Goal: Task Accomplishment & Management: Use online tool/utility

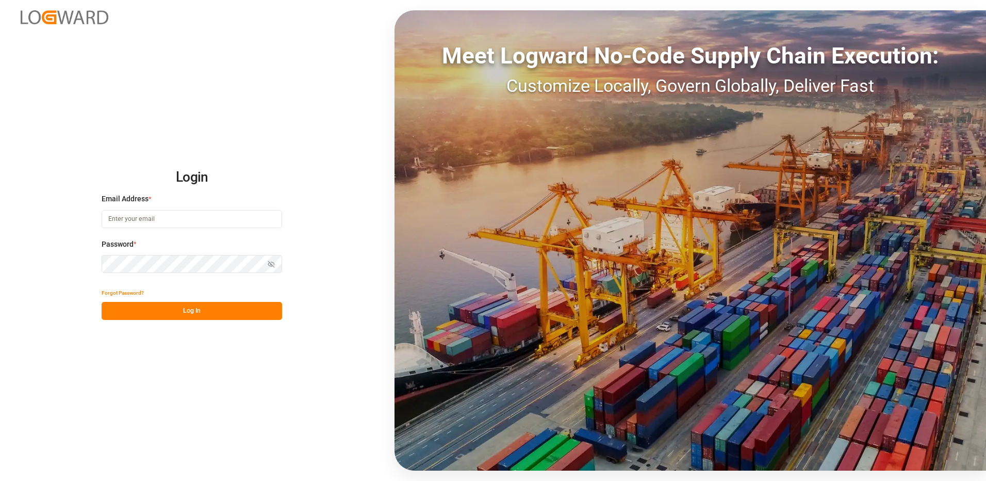
type input "[EMAIL_ADDRESS][DOMAIN_NAME]"
click at [220, 315] on button "Log In" at bounding box center [192, 311] width 181 height 18
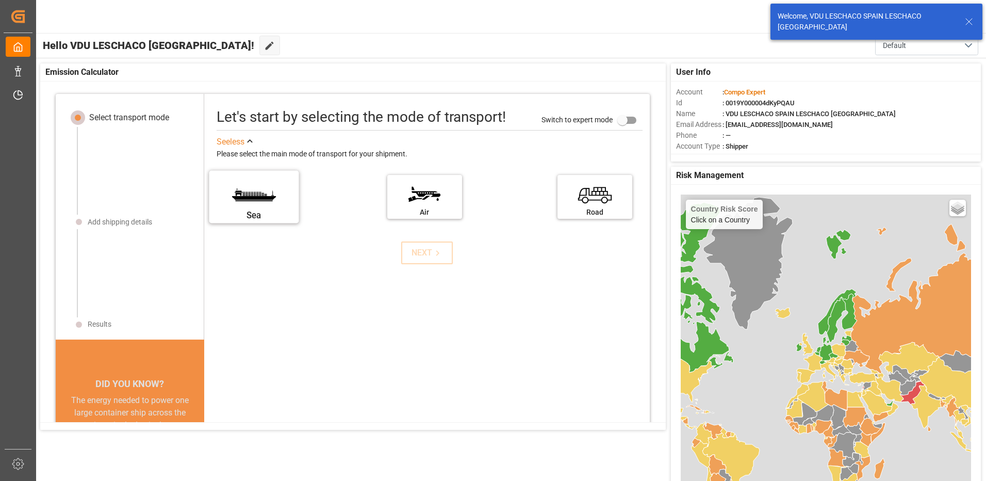
click at [234, 195] on label "Sea" at bounding box center [253, 193] width 77 height 43
click at [0, 0] on input "Sea" at bounding box center [0, 0] width 0 height 0
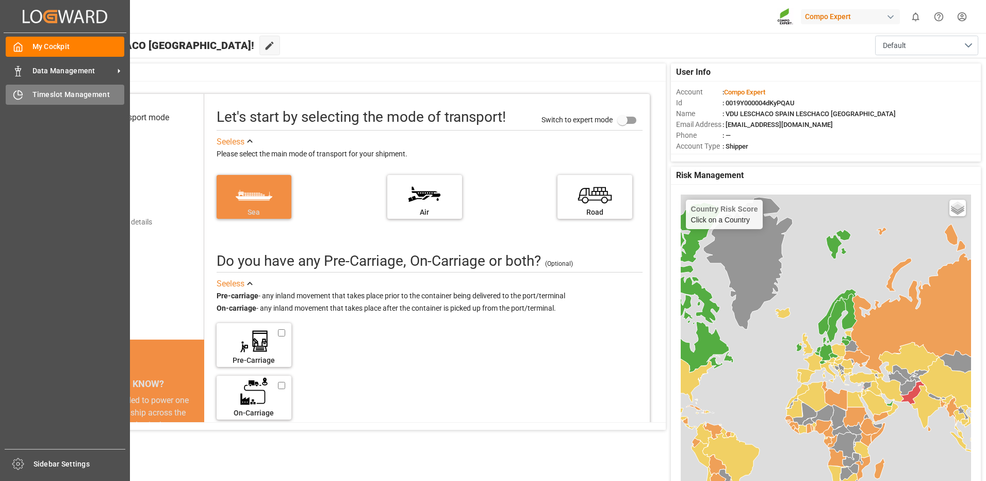
click at [31, 91] on div "Timeslot Management Timeslot Management" at bounding box center [65, 95] width 119 height 20
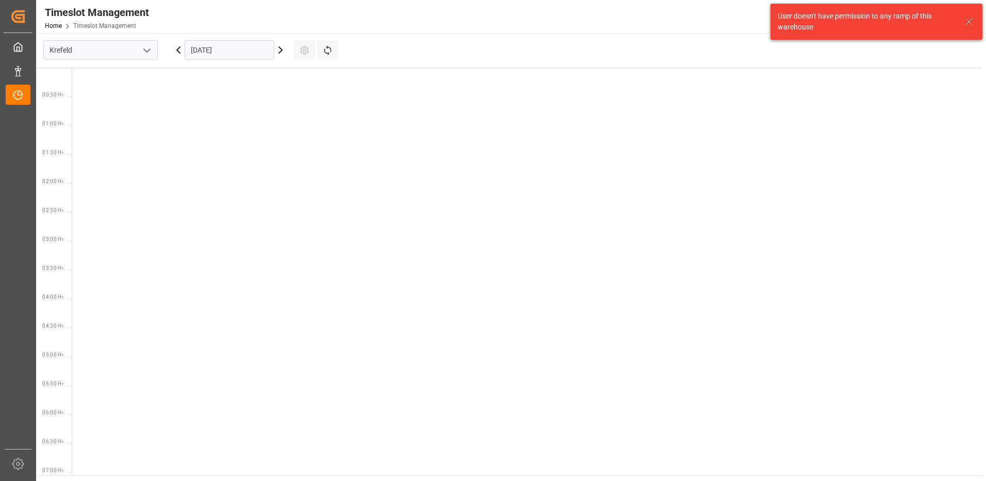
scroll to position [477, 0]
click at [105, 55] on input "Krefeld" at bounding box center [100, 50] width 115 height 20
click at [141, 54] on icon "open menu" at bounding box center [147, 50] width 12 height 12
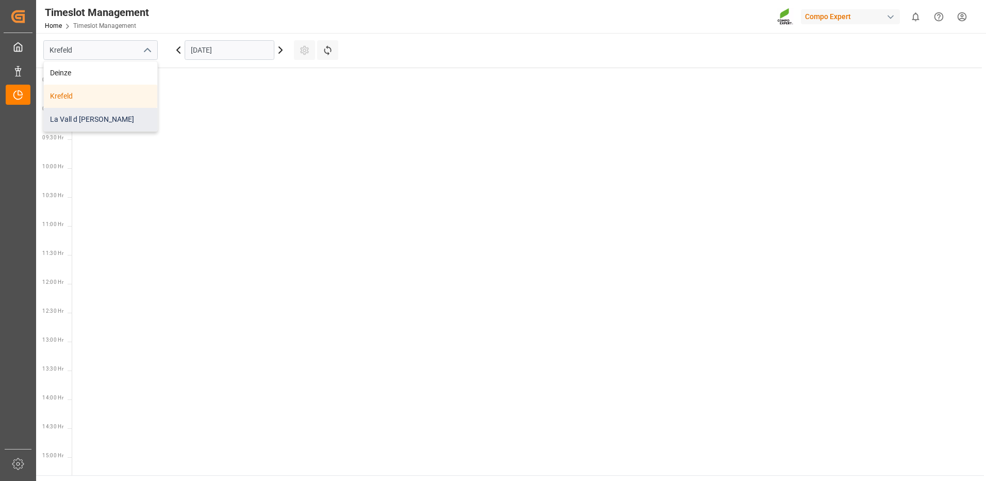
drag, startPoint x: 95, startPoint y: 119, endPoint x: 95, endPoint y: 112, distance: 6.2
click at [94, 116] on div "La Vall d [PERSON_NAME]" at bounding box center [100, 119] width 113 height 23
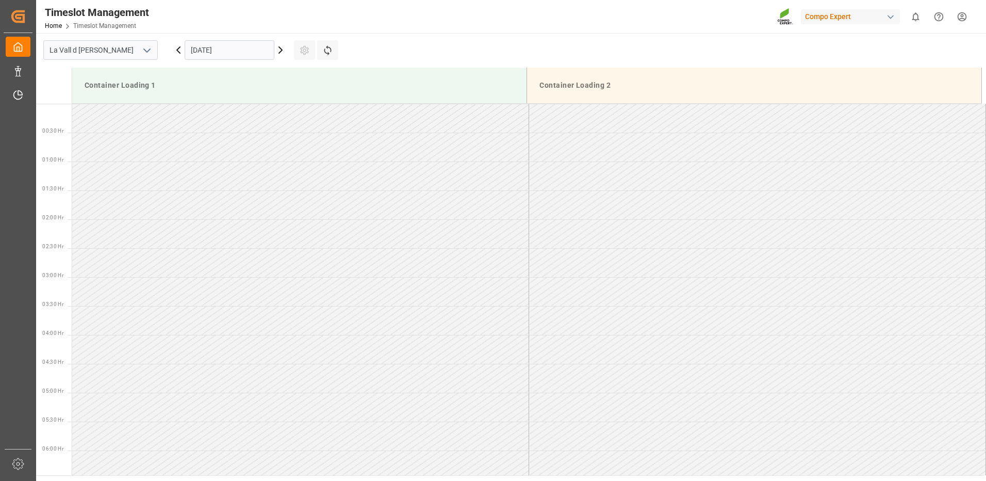
scroll to position [513, 0]
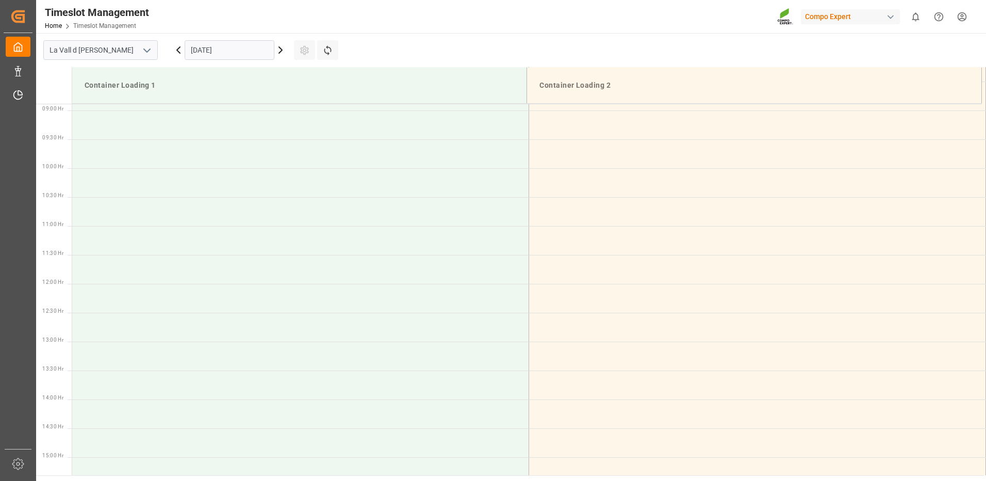
click at [227, 49] on input "[DATE]" at bounding box center [230, 50] width 90 height 20
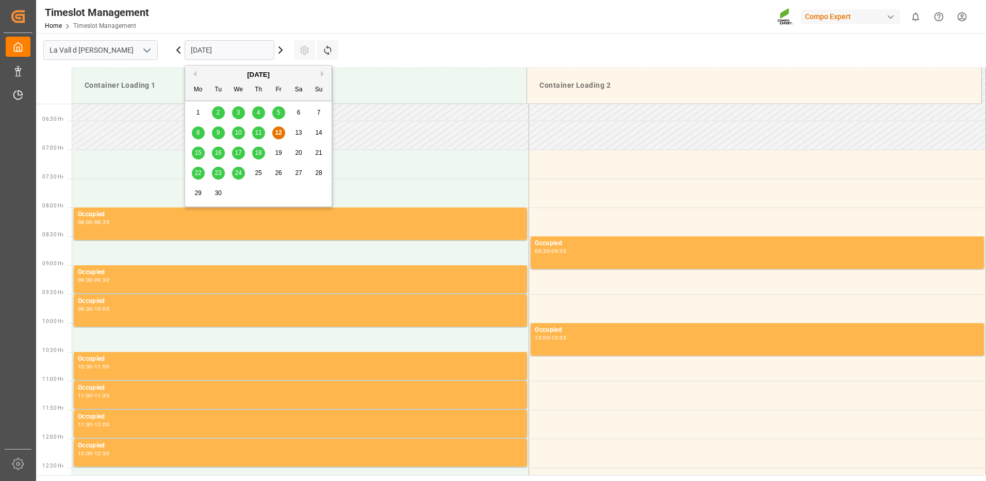
scroll to position [255, 0]
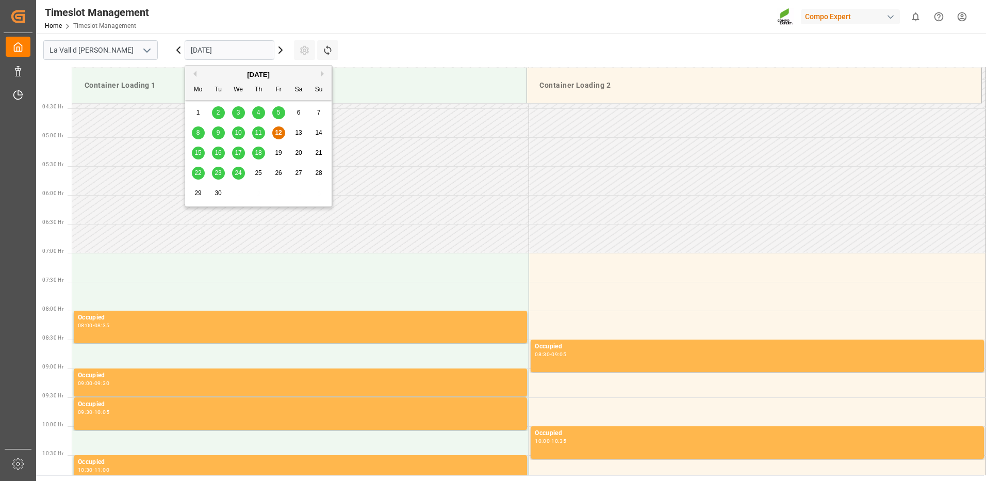
click at [220, 53] on input "[DATE]" at bounding box center [230, 50] width 90 height 20
click at [197, 173] on span "22" at bounding box center [197, 172] width 7 height 7
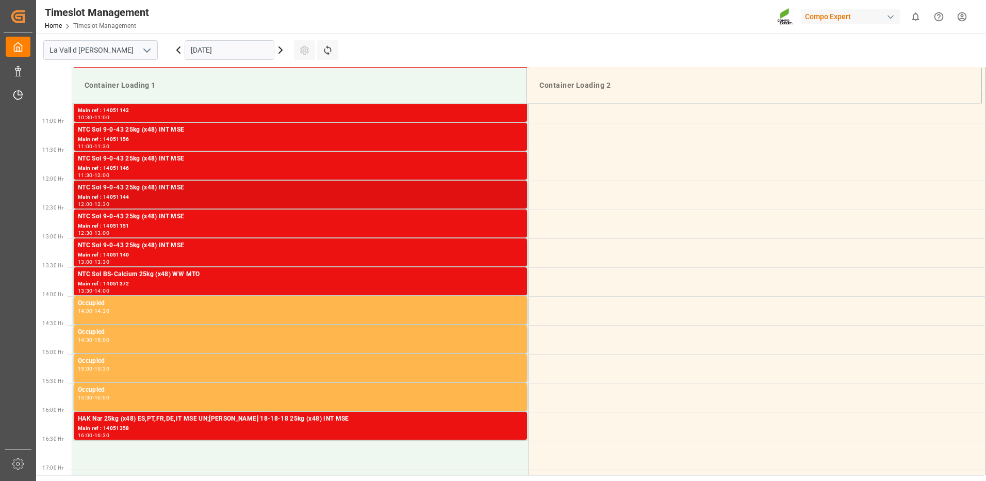
scroll to position [668, 0]
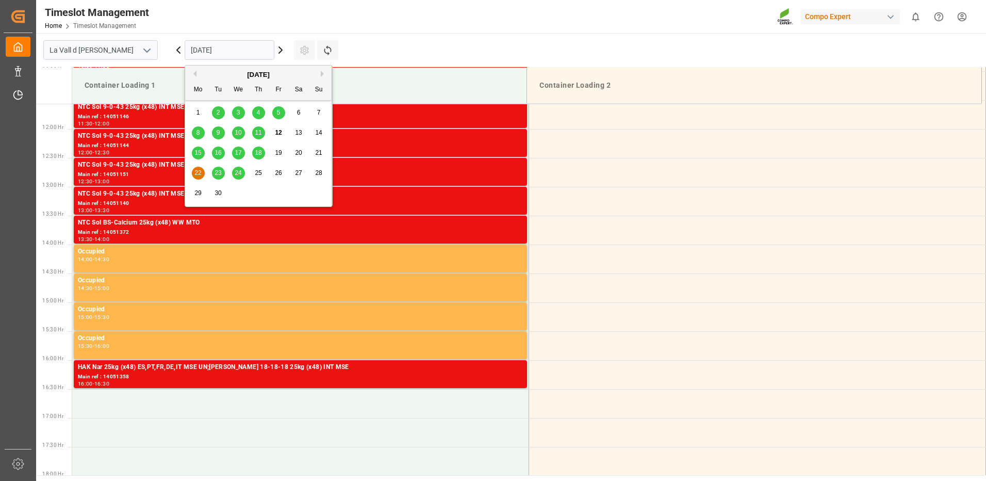
click at [237, 55] on input "[DATE]" at bounding box center [230, 50] width 90 height 20
click at [272, 133] on div "12" at bounding box center [278, 133] width 13 height 12
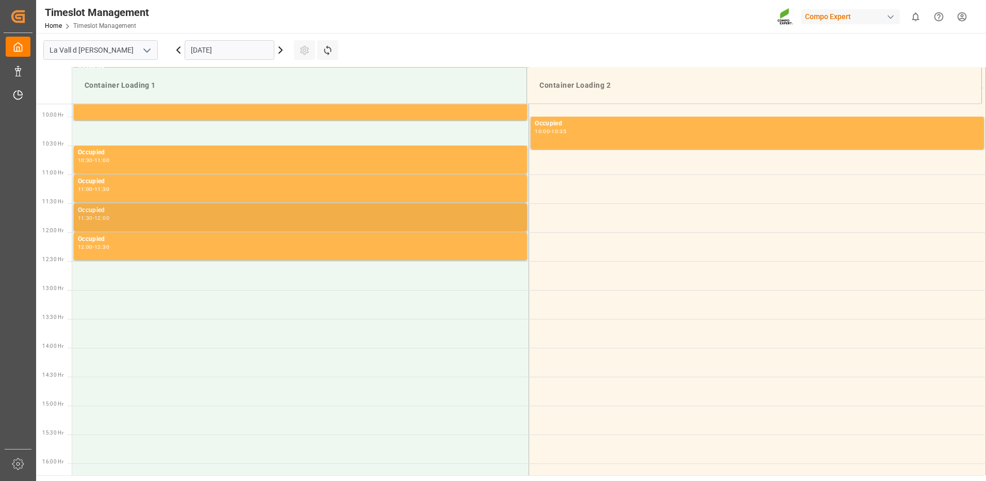
scroll to position [513, 0]
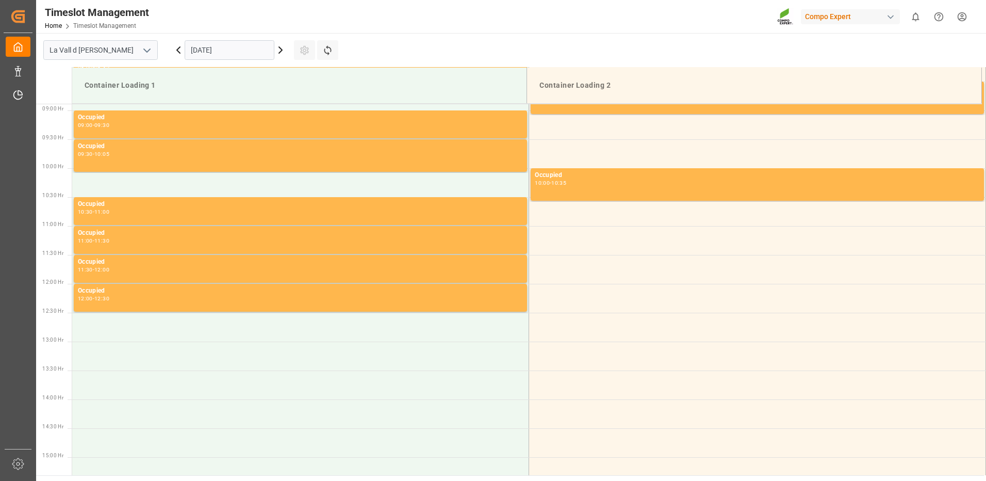
click at [259, 48] on input "[DATE]" at bounding box center [230, 50] width 90 height 20
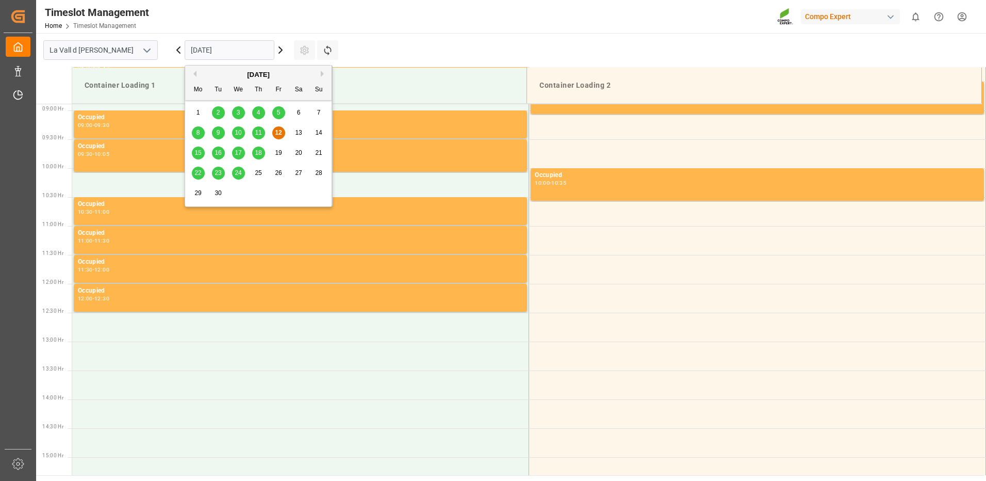
click at [199, 172] on span "22" at bounding box center [197, 172] width 7 height 7
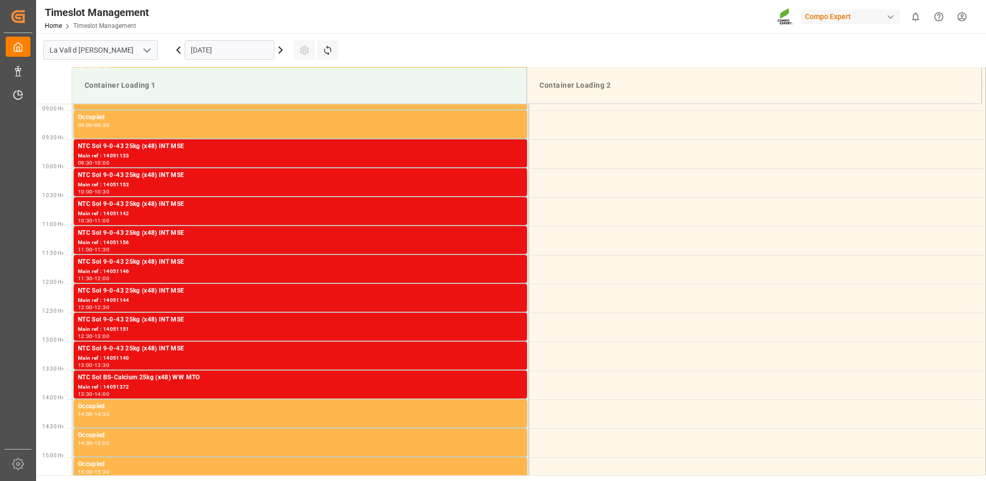
scroll to position [823, 0]
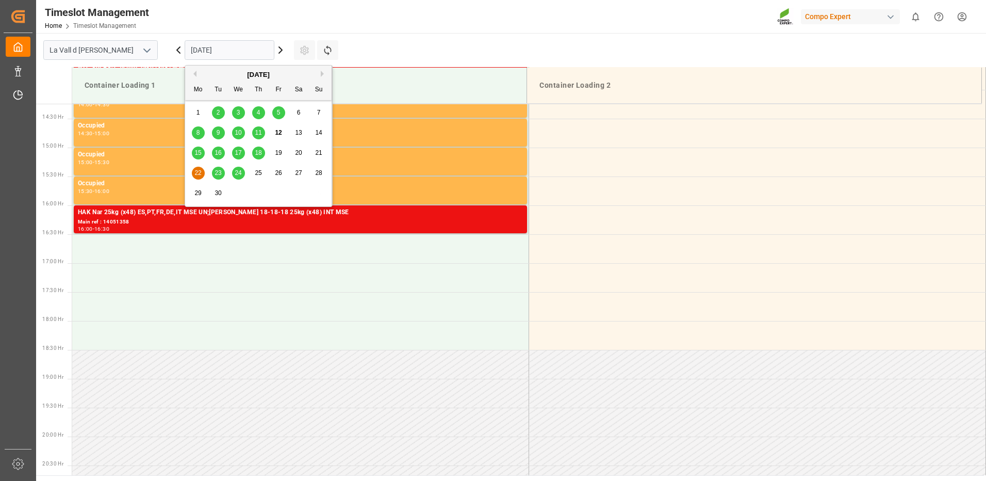
click at [228, 54] on input "[DATE]" at bounding box center [230, 50] width 90 height 20
click at [218, 172] on span "23" at bounding box center [218, 172] width 7 height 7
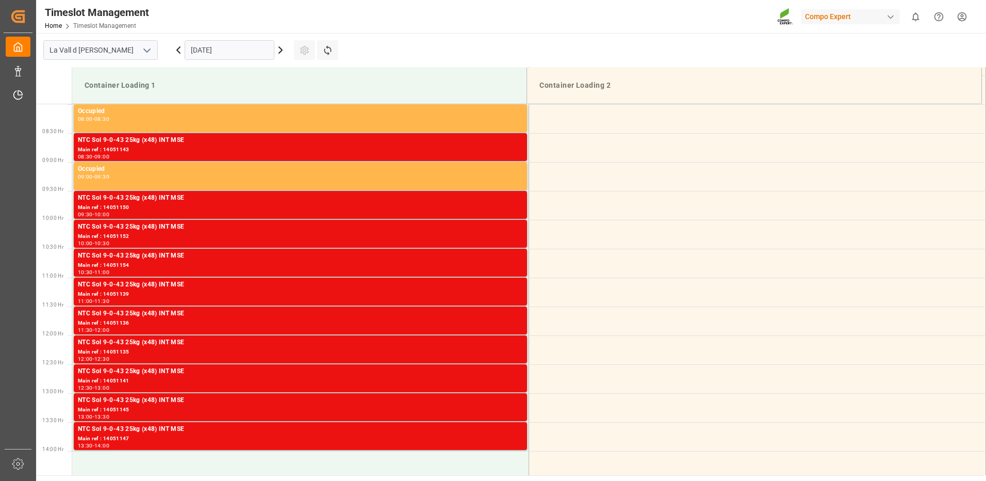
scroll to position [513, 0]
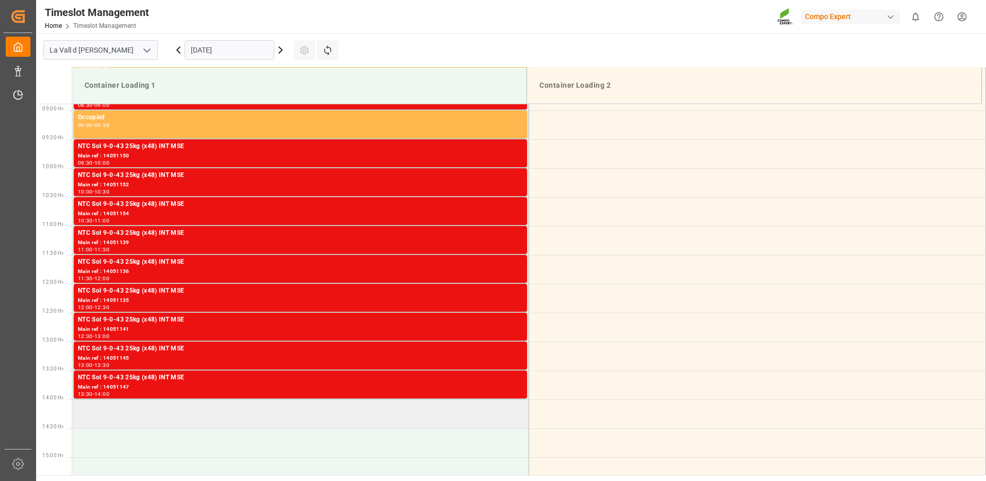
click at [141, 417] on td at bounding box center [300, 413] width 457 height 29
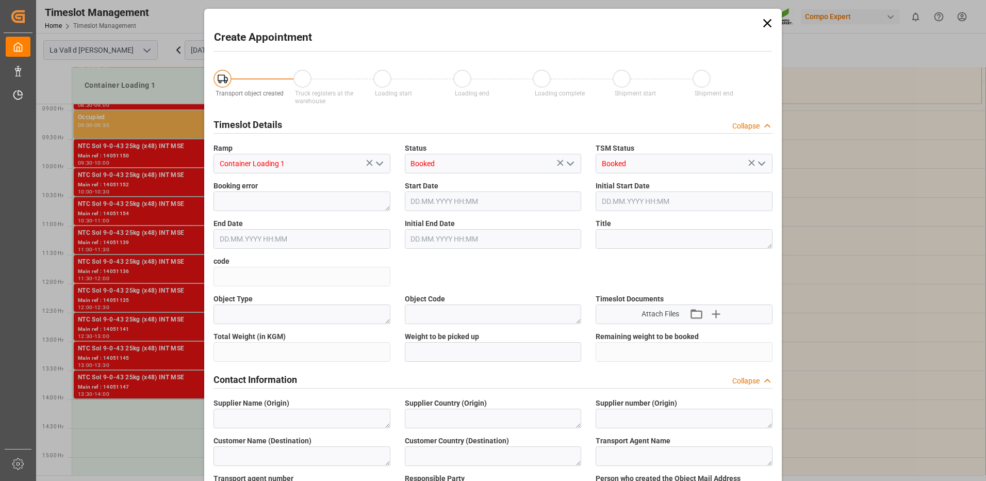
type input "[DATE] 14:00"
type input "[DATE] 14:30"
drag, startPoint x: 765, startPoint y: 26, endPoint x: 851, endPoint y: 53, distance: 89.7
click at [765, 26] on icon at bounding box center [767, 23] width 14 height 14
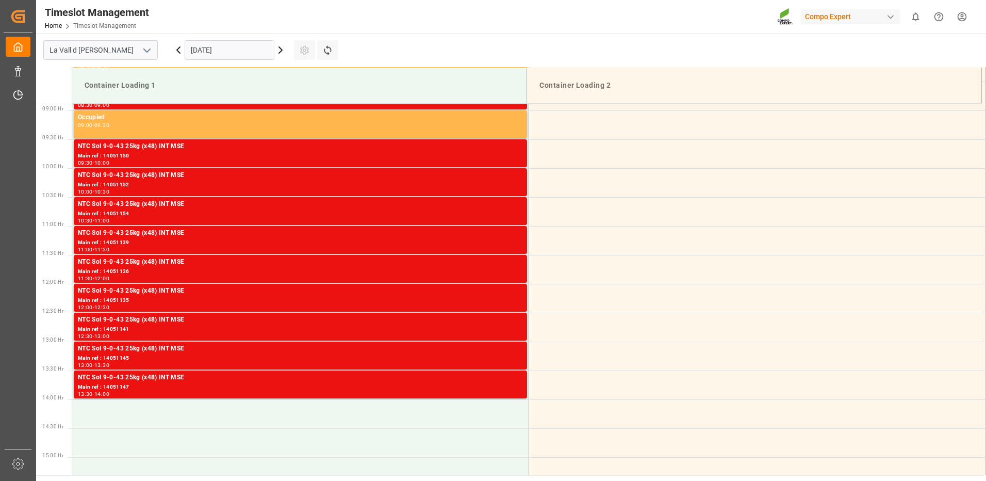
click at [251, 48] on input "[DATE]" at bounding box center [230, 50] width 90 height 20
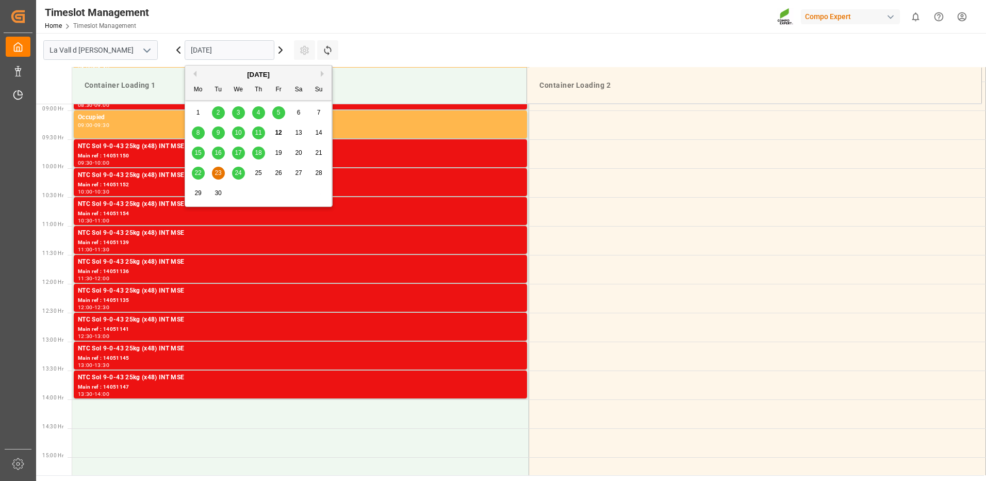
click at [237, 171] on span "24" at bounding box center [238, 172] width 7 height 7
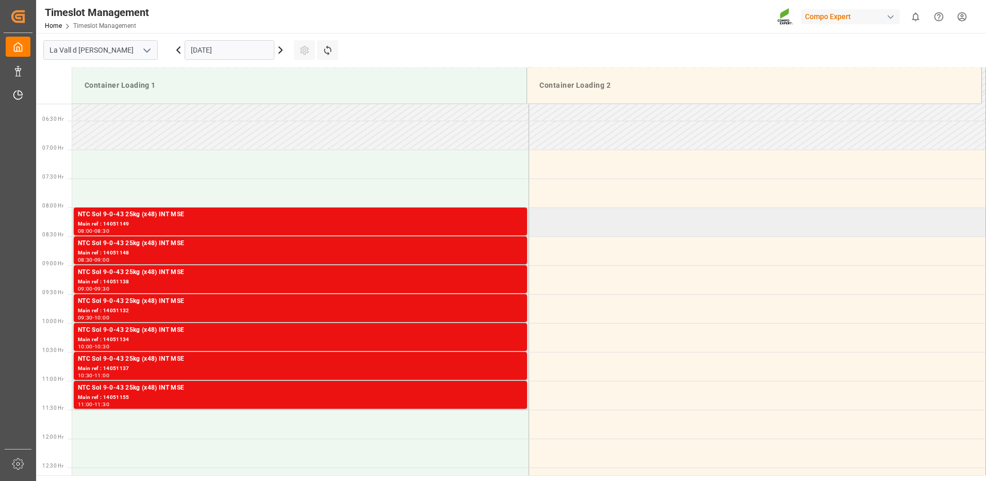
scroll to position [410, 0]
